Goal: Information Seeking & Learning: Check status

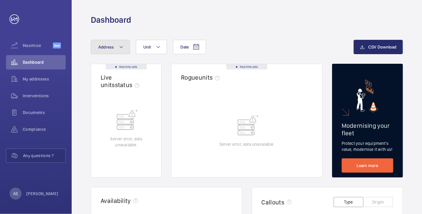
click at [106, 48] on span "Address" at bounding box center [106, 47] width 16 height 5
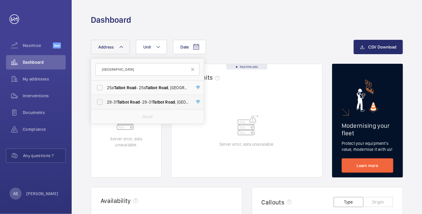
type input "Talbot road"
click at [131, 103] on span "Road" at bounding box center [135, 102] width 10 height 5
click at [106, 103] on input "[STREET_ADDRESS]" at bounding box center [100, 102] width 12 height 12
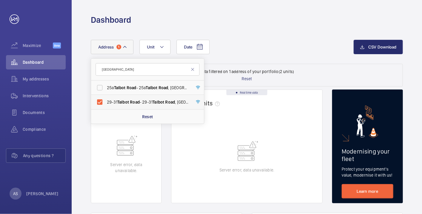
click at [140, 102] on span "[STREET_ADDRESS]" at bounding box center [148, 102] width 82 height 6
click at [106, 102] on input "[STREET_ADDRESS]" at bounding box center [100, 102] width 12 height 12
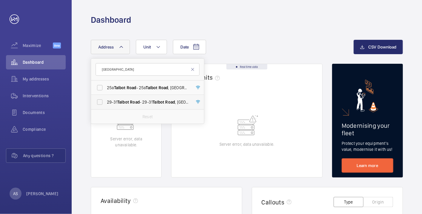
click at [140, 102] on span "Road" at bounding box center [135, 102] width 10 height 5
click at [106, 102] on input "[STREET_ADDRESS]" at bounding box center [100, 102] width 12 height 12
checkbox input "true"
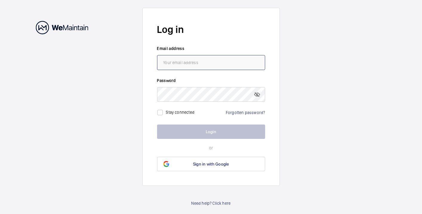
type input "[PERSON_NAME][EMAIL_ADDRESS][PERSON_NAME][DOMAIN_NAME]"
click at [192, 129] on button "Login" at bounding box center [211, 131] width 108 height 14
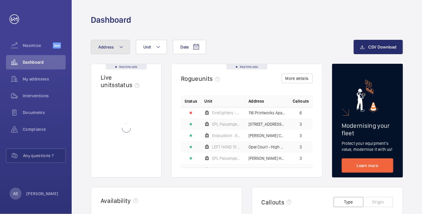
click at [114, 49] on span "Address" at bounding box center [106, 47] width 16 height 5
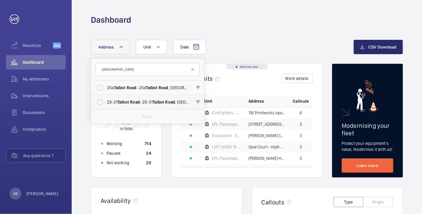
type input "[GEOGRAPHIC_DATA]"
click at [124, 100] on span "Talbot" at bounding box center [123, 102] width 12 height 5
click at [106, 100] on input "[STREET_ADDRESS]" at bounding box center [100, 102] width 12 height 12
checkbox input "true"
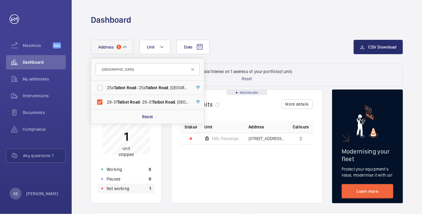
click at [142, 189] on div "Not working 1" at bounding box center [126, 189] width 57 height 10
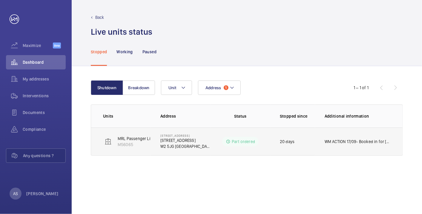
click at [356, 145] on td "WM ACTION 17/09- Booked in for [DATE] morning 16/09 - two man follow up require…" at bounding box center [359, 141] width 88 height 28
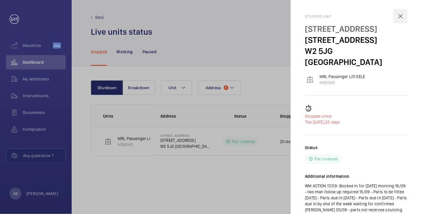
click at [398, 18] on wm-front-icon-button at bounding box center [401, 16] width 14 height 14
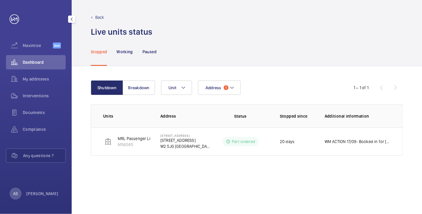
click at [39, 60] on span "Dashboard" at bounding box center [44, 62] width 43 height 6
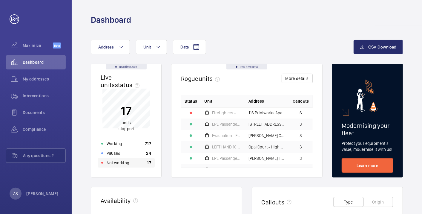
click at [138, 160] on div "Not working 17" at bounding box center [126, 163] width 57 height 10
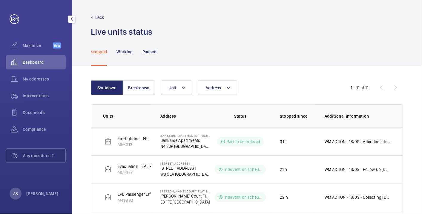
click at [49, 64] on span "Dashboard" at bounding box center [44, 62] width 43 height 6
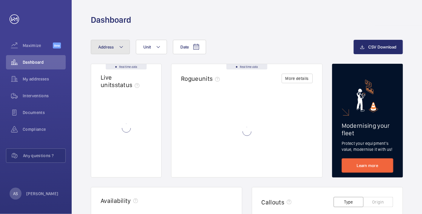
click at [122, 52] on button "Address" at bounding box center [110, 47] width 39 height 14
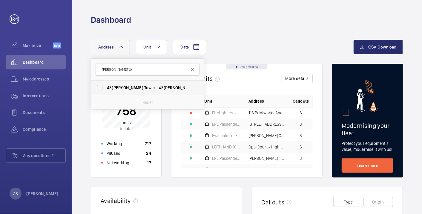
type input "[PERSON_NAME] to"
click at [119, 90] on span "[PERSON_NAME]" at bounding box center [127, 87] width 31 height 5
click at [106, 90] on input "[STREET_ADDRESS][PERSON_NAME][PERSON_NAME]" at bounding box center [100, 88] width 12 height 12
checkbox input "true"
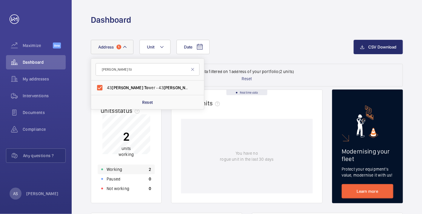
click at [134, 171] on div "Working 2" at bounding box center [126, 169] width 57 height 10
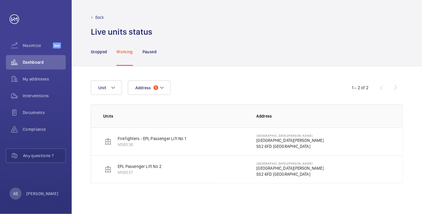
drag, startPoint x: 278, startPoint y: 142, endPoint x: 270, endPoint y: 145, distance: 8.4
click at [278, 142] on p "[GEOGRAPHIC_DATA][PERSON_NAME]" at bounding box center [290, 140] width 67 height 6
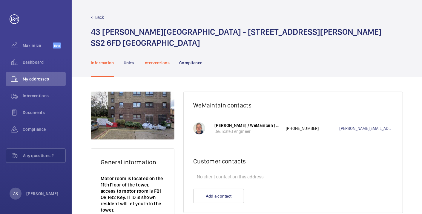
drag, startPoint x: 168, startPoint y: 61, endPoint x: 173, endPoint y: 64, distance: 6.0
click at [169, 62] on p "Interventions" at bounding box center [157, 63] width 26 height 6
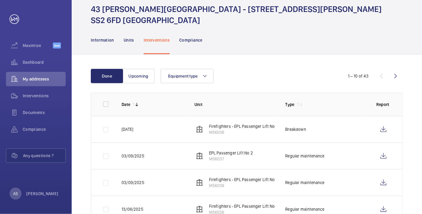
scroll to position [33, 0]
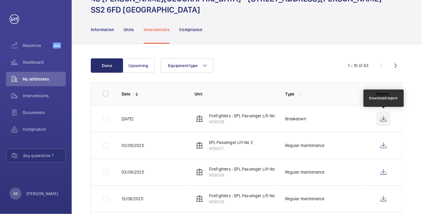
click at [382, 121] on wm-front-icon-button at bounding box center [384, 118] width 14 height 14
drag, startPoint x: 30, startPoint y: 65, endPoint x: 54, endPoint y: 53, distance: 27.5
click at [29, 65] on span "Dashboard" at bounding box center [44, 62] width 43 height 6
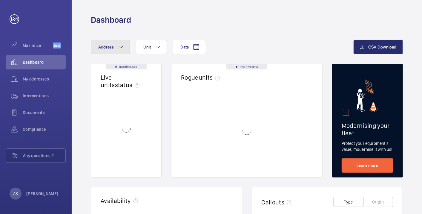
click at [104, 47] on span "Address" at bounding box center [106, 47] width 16 height 5
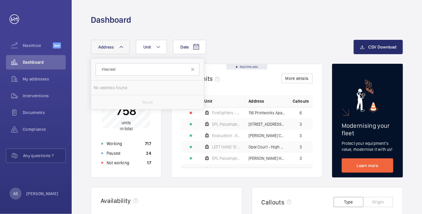
type input "Firecrest"
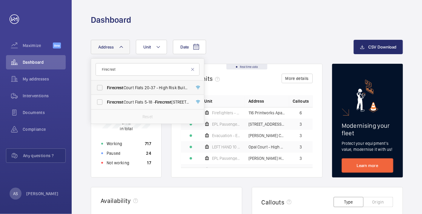
click at [159, 88] on span "Firecrest Court Flats 20-37 - High Risk Building - Firecrest [STREET_ADDRESS]" at bounding box center [148, 88] width 82 height 6
click at [106, 88] on input "Firecrest Court Flats 20-37 - High Risk Building - Firecrest [STREET_ADDRESS]" at bounding box center [100, 88] width 12 height 12
checkbox input "true"
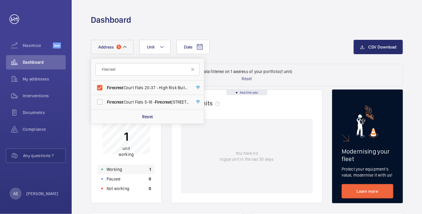
click at [140, 171] on div "Working 1" at bounding box center [126, 169] width 57 height 10
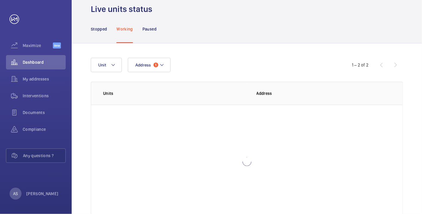
scroll to position [33, 0]
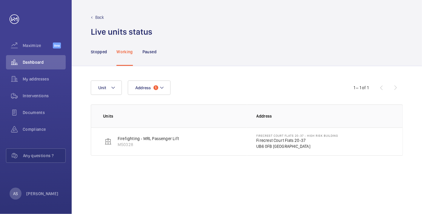
click at [276, 142] on p "Firecrest Court Flats 20-37" at bounding box center [298, 140] width 82 height 6
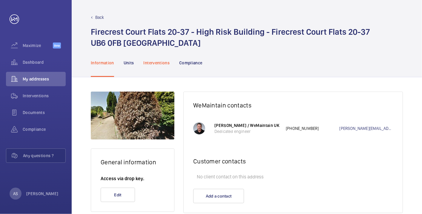
click at [158, 65] on p "Interventions" at bounding box center [157, 63] width 26 height 6
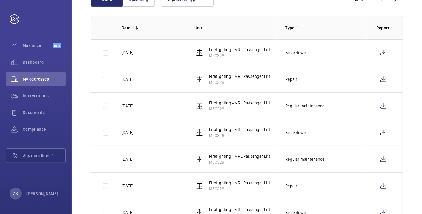
scroll to position [100, 0]
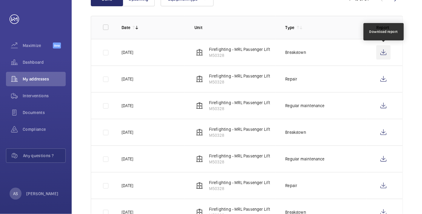
click at [387, 55] on wm-front-icon-button at bounding box center [384, 52] width 14 height 14
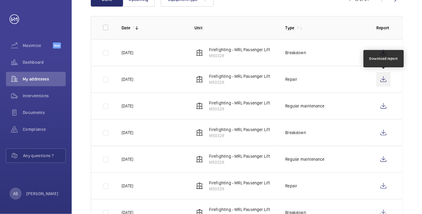
click at [382, 79] on wm-front-icon-button at bounding box center [384, 79] width 14 height 14
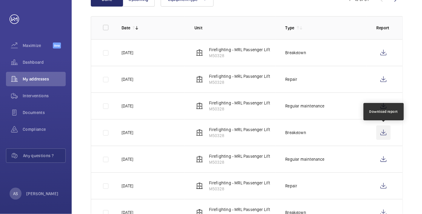
click at [384, 131] on wm-front-icon-button at bounding box center [384, 132] width 14 height 14
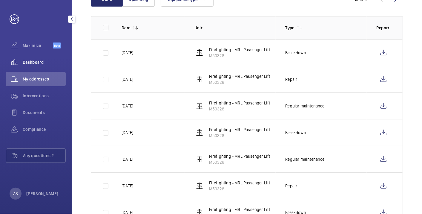
click at [46, 62] on span "Dashboard" at bounding box center [44, 62] width 43 height 6
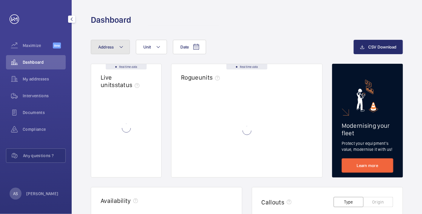
click at [109, 51] on button "Address" at bounding box center [110, 47] width 39 height 14
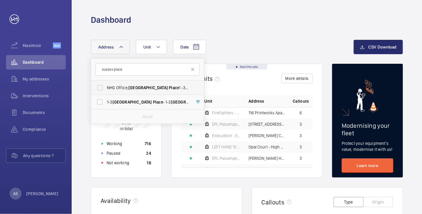
type input "sussex place"
click at [172, 88] on span "NHG Office, [STREET_ADDRESS]" at bounding box center [148, 88] width 82 height 6
click at [106, 88] on input "NHG Office, [STREET_ADDRESS]" at bounding box center [100, 88] width 12 height 12
checkbox input "true"
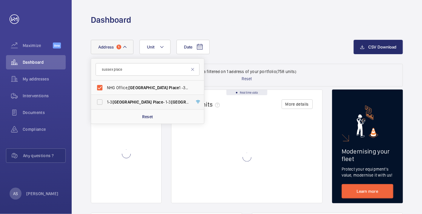
click at [212, 103] on span "Place" at bounding box center [217, 102] width 10 height 5
click at [106, 103] on input "[STREET_ADDRESS]" at bounding box center [100, 102] width 12 height 12
checkbox input "true"
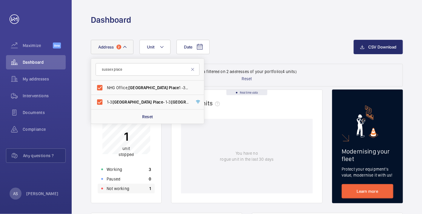
click at [143, 187] on div "Not working 1" at bounding box center [126, 189] width 57 height 10
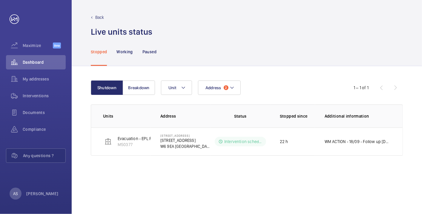
click at [85, 14] on div "Back Live units status﻿" at bounding box center [247, 18] width 351 height 37
click at [92, 14] on div "Back" at bounding box center [247, 17] width 312 height 6
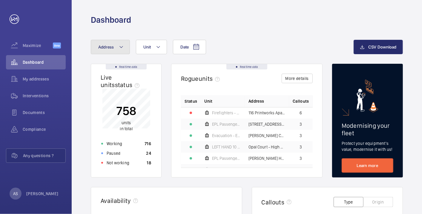
click at [106, 47] on span "Address" at bounding box center [106, 47] width 16 height 5
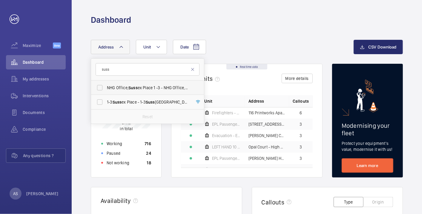
type input "suss"
click at [124, 85] on span "NHG Office, Suss ex Place 1 -3 - NHG Office, Suss ex Place [GEOGRAPHIC_DATA]" at bounding box center [148, 88] width 82 height 6
click at [106, 85] on input "NHG Office, Suss ex Place 1 -3 - NHG Office, Suss ex Place [GEOGRAPHIC_DATA]" at bounding box center [100, 88] width 12 height 12
checkbox input "true"
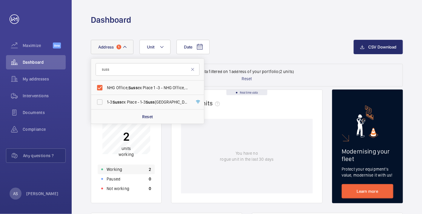
click at [117, 172] on p "Working" at bounding box center [115, 169] width 16 height 6
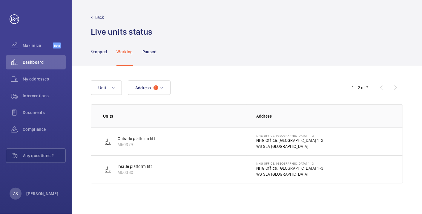
click at [291, 140] on p "NHG Office, [GEOGRAPHIC_DATA] 1 -3" at bounding box center [290, 140] width 67 height 6
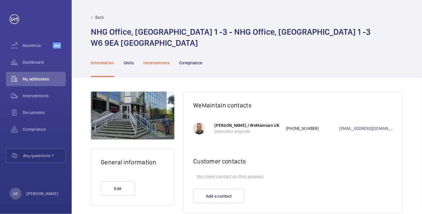
click at [157, 65] on p "Interventions" at bounding box center [157, 63] width 26 height 6
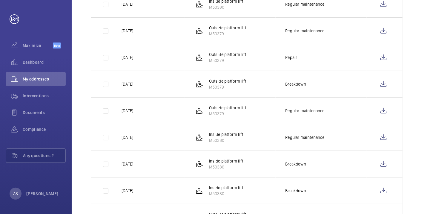
scroll to position [137, 0]
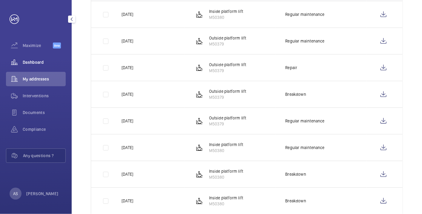
click at [43, 63] on span "Dashboard" at bounding box center [44, 62] width 43 height 6
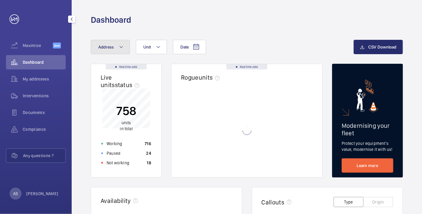
click at [120, 48] on mat-icon at bounding box center [121, 46] width 5 height 7
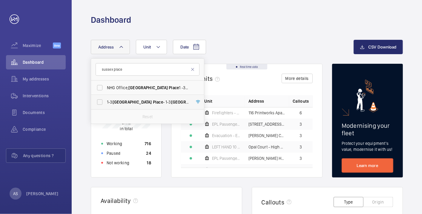
type input "sussex place"
click at [153, 102] on span "Place" at bounding box center [158, 102] width 10 height 5
click at [106, 102] on input "[STREET_ADDRESS]" at bounding box center [100, 102] width 12 height 12
checkbox input "true"
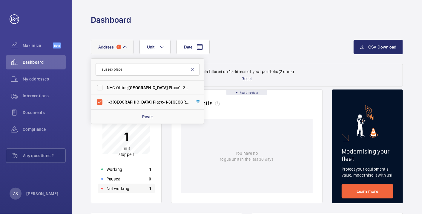
click at [140, 188] on div "Not working 1" at bounding box center [126, 189] width 57 height 10
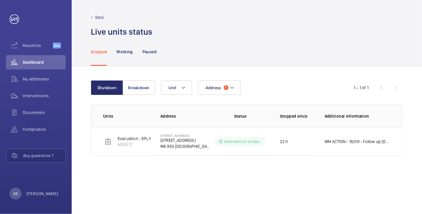
click at [329, 141] on p "WM ACTION - 18/09 - Follow up [DATE] 17/09 - No access" at bounding box center [358, 141] width 66 height 6
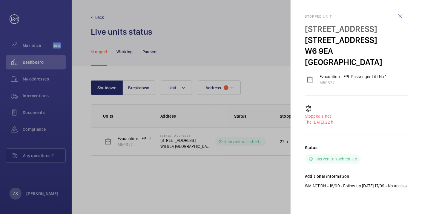
click at [232, 141] on div at bounding box center [211, 107] width 422 height 214
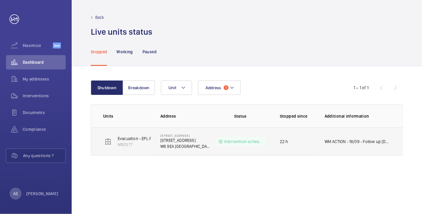
click at [175, 146] on p "W6 9EA [GEOGRAPHIC_DATA]" at bounding box center [185, 146] width 50 height 6
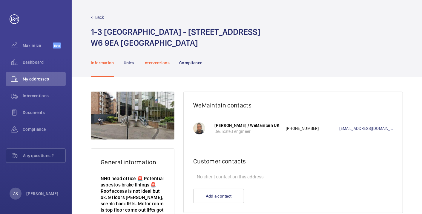
click at [156, 66] on div "Interventions" at bounding box center [157, 62] width 26 height 28
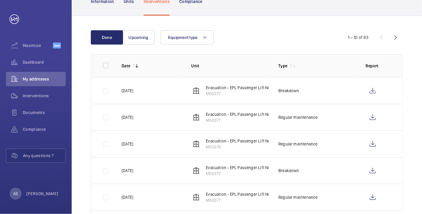
scroll to position [37, 0]
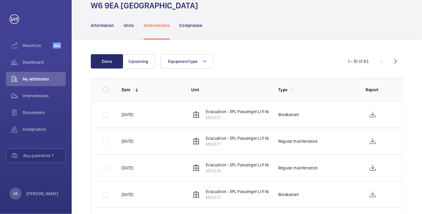
click at [394, 59] on wm-front-icon-button at bounding box center [396, 61] width 14 height 14
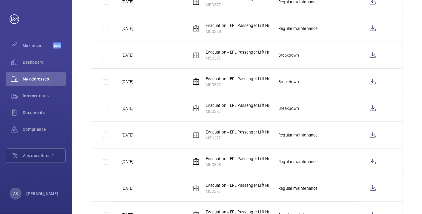
scroll to position [71, 0]
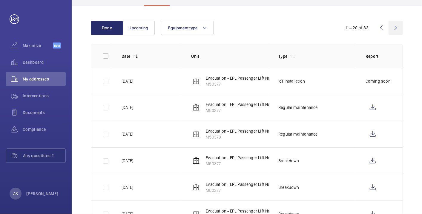
click at [399, 27] on wm-front-icon-button at bounding box center [396, 28] width 14 height 14
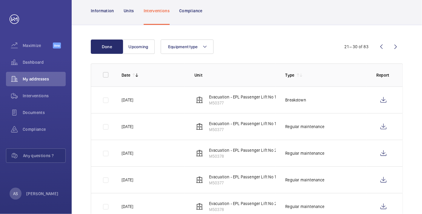
scroll to position [71, 0]
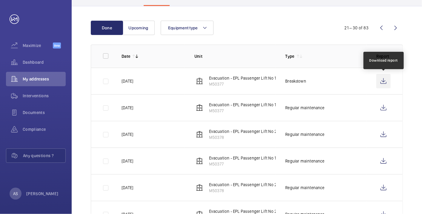
click at [385, 78] on wm-front-icon-button at bounding box center [384, 81] width 14 height 14
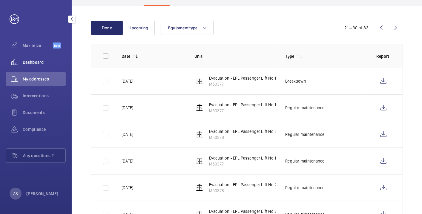
click at [30, 59] on div "Dashboard" at bounding box center [36, 62] width 60 height 14
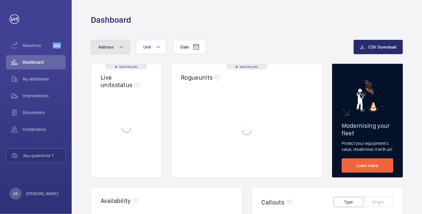
click at [109, 47] on span "Address" at bounding box center [106, 47] width 16 height 5
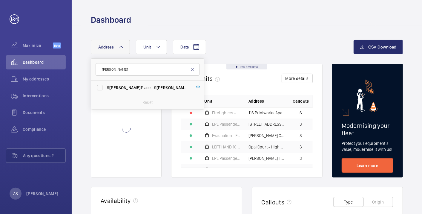
type input "[PERSON_NAME]"
click at [129, 88] on span "[STREET_ADDRESS][PERSON_NAME][PERSON_NAME]" at bounding box center [148, 88] width 82 height 6
click at [106, 88] on input "[STREET_ADDRESS][PERSON_NAME][PERSON_NAME]" at bounding box center [100, 88] width 12 height 12
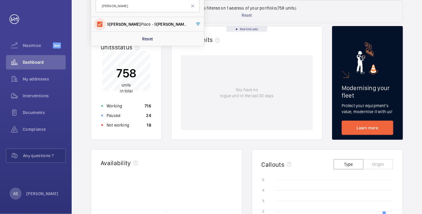
scroll to position [66, 0]
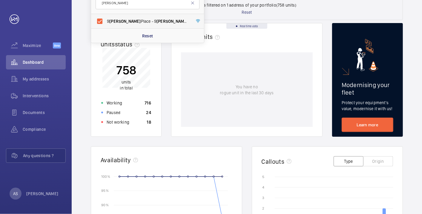
click at [113, 16] on label "[STREET_ADDRESS][PERSON_NAME][PERSON_NAME]" at bounding box center [143, 21] width 104 height 14
click at [106, 16] on input "[STREET_ADDRESS][PERSON_NAME][PERSON_NAME]" at bounding box center [100, 21] width 12 height 12
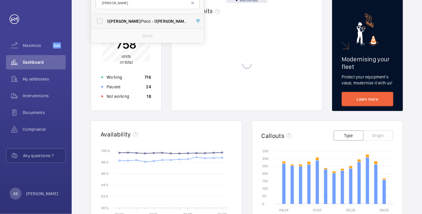
click at [115, 18] on label "[STREET_ADDRESS][PERSON_NAME][PERSON_NAME]" at bounding box center [143, 21] width 104 height 14
click at [106, 18] on input "[STREET_ADDRESS][PERSON_NAME][PERSON_NAME]" at bounding box center [100, 21] width 12 height 12
checkbox input "true"
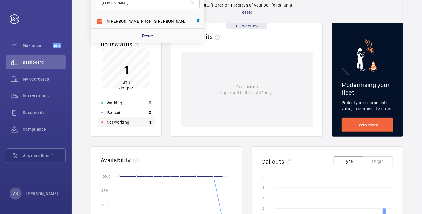
click at [130, 120] on div "Not working 1" at bounding box center [126, 122] width 57 height 10
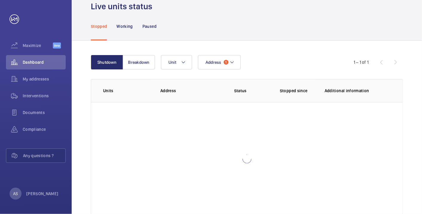
scroll to position [41, 0]
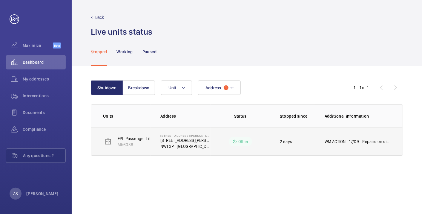
click at [356, 140] on p "WM ACTION - 17/09 - Repairs on site [DATE] Repairs to attend ETA TBC" at bounding box center [358, 141] width 66 height 6
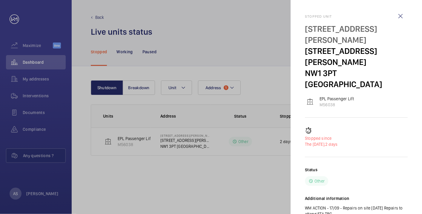
drag, startPoint x: 357, startPoint y: 140, endPoint x: 358, endPoint y: 147, distance: 7.4
click at [358, 166] on div "Status Other" at bounding box center [356, 175] width 103 height 19
click at [35, 59] on div at bounding box center [211, 107] width 422 height 214
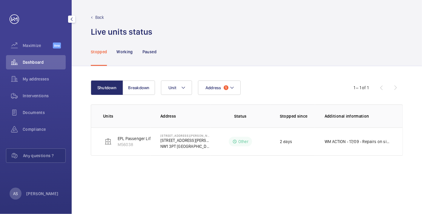
click at [57, 62] on span "Dashboard" at bounding box center [44, 62] width 43 height 6
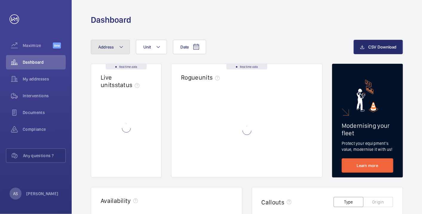
click at [116, 47] on button "Address" at bounding box center [110, 47] width 39 height 14
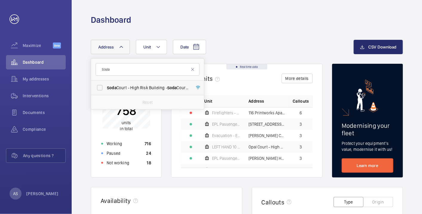
type input "Soda"
click at [125, 86] on span "Soda Court - High Risk Building - [GEOGRAPHIC_DATA]" at bounding box center [148, 88] width 82 height 6
click at [106, 86] on input "Soda Court - High Risk Building - [GEOGRAPHIC_DATA]" at bounding box center [100, 88] width 12 height 12
checkbox input "true"
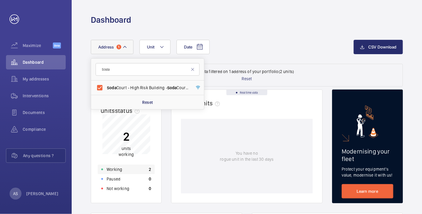
click at [138, 169] on div "Working 2" at bounding box center [126, 169] width 57 height 10
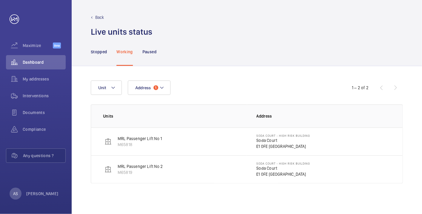
click at [267, 141] on p "Soda Court" at bounding box center [284, 140] width 54 height 6
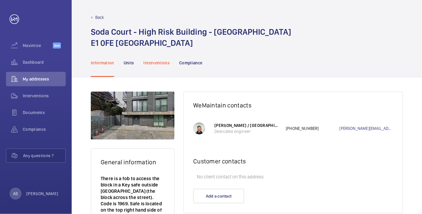
click at [163, 64] on p "Interventions" at bounding box center [157, 63] width 26 height 6
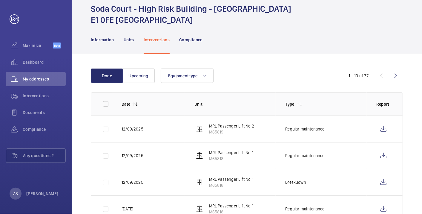
scroll to position [33, 0]
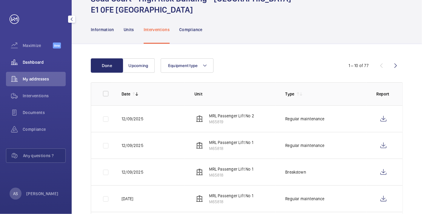
click at [27, 61] on span "Dashboard" at bounding box center [44, 62] width 43 height 6
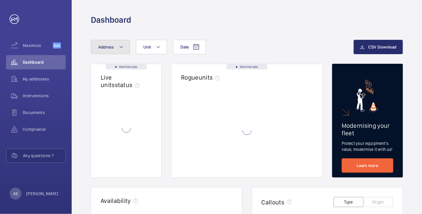
click at [106, 51] on button "Address" at bounding box center [110, 47] width 39 height 14
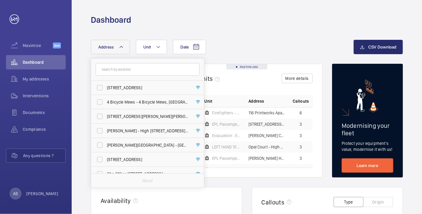
click at [117, 71] on input "text" at bounding box center [148, 69] width 104 height 13
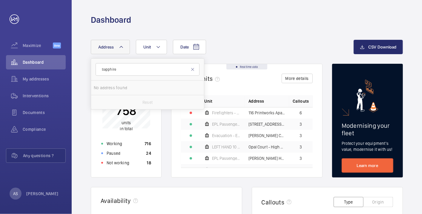
type input "Sapphire"
click at [135, 85] on label "[GEOGRAPHIC_DATA] - High [STREET_ADDRESS]" at bounding box center [143, 87] width 104 height 14
drag, startPoint x: 135, startPoint y: 85, endPoint x: 142, endPoint y: 86, distance: 7.0
click at [142, 86] on span "[GEOGRAPHIC_DATA] - High [STREET_ADDRESS]" at bounding box center [148, 88] width 82 height 6
click at [106, 86] on input "[GEOGRAPHIC_DATA] - High [STREET_ADDRESS]" at bounding box center [100, 88] width 12 height 12
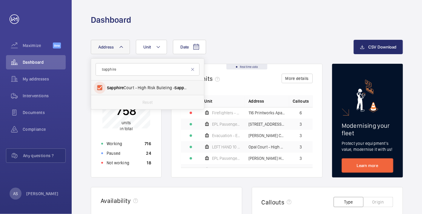
checkbox input "true"
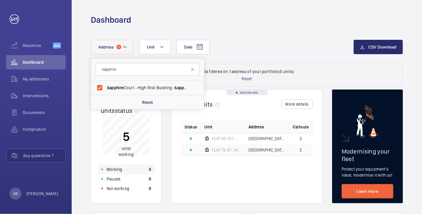
click at [136, 170] on div "Working 5" at bounding box center [126, 169] width 57 height 10
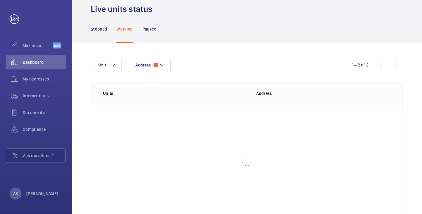
scroll to position [33, 0]
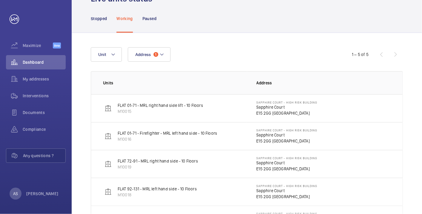
click at [149, 160] on p "FLAT 72-91 - MRL right hand side - 10 Floors" at bounding box center [158, 161] width 80 height 6
click at [265, 163] on p "Sapphire Court" at bounding box center [287, 163] width 61 height 6
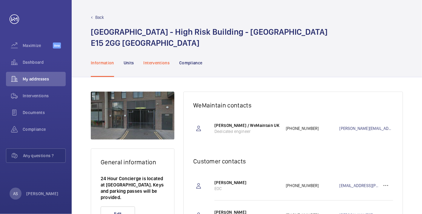
click at [158, 64] on p "Interventions" at bounding box center [157, 63] width 26 height 6
